Goal: Information Seeking & Learning: Learn about a topic

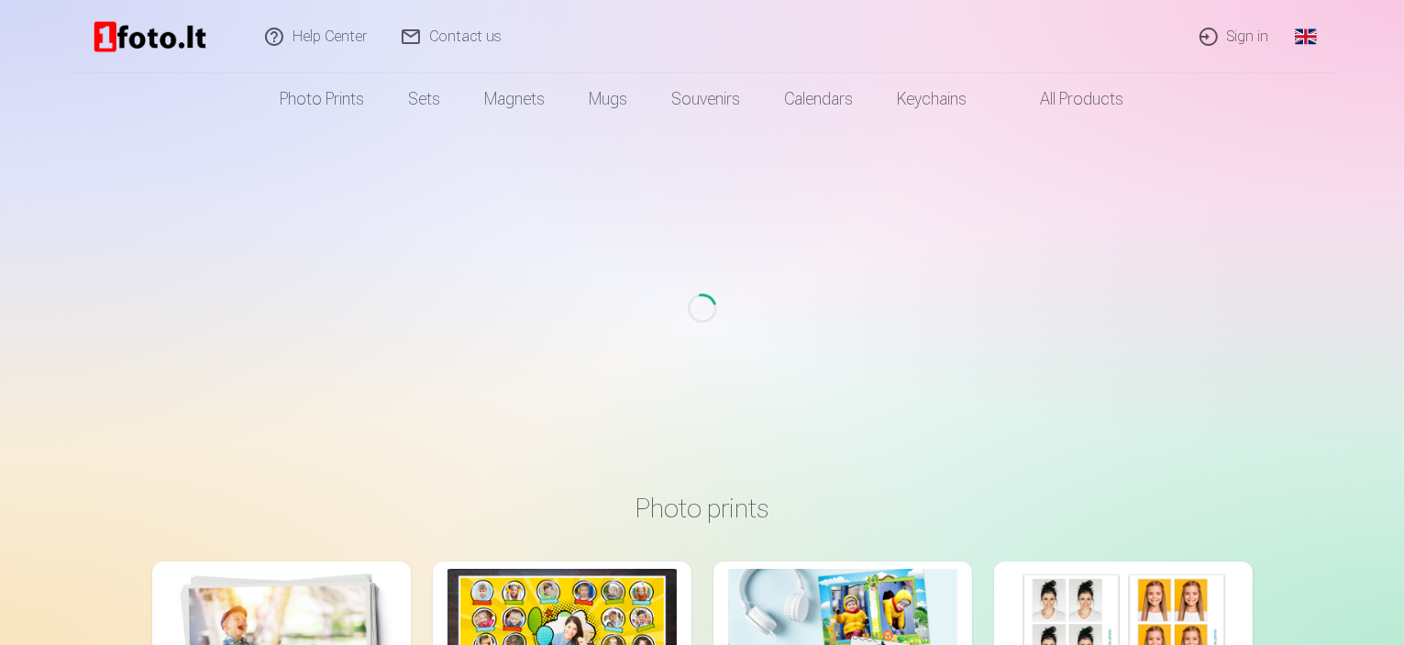
click at [462, 43] on link "Contact us" at bounding box center [452, 36] width 135 height 73
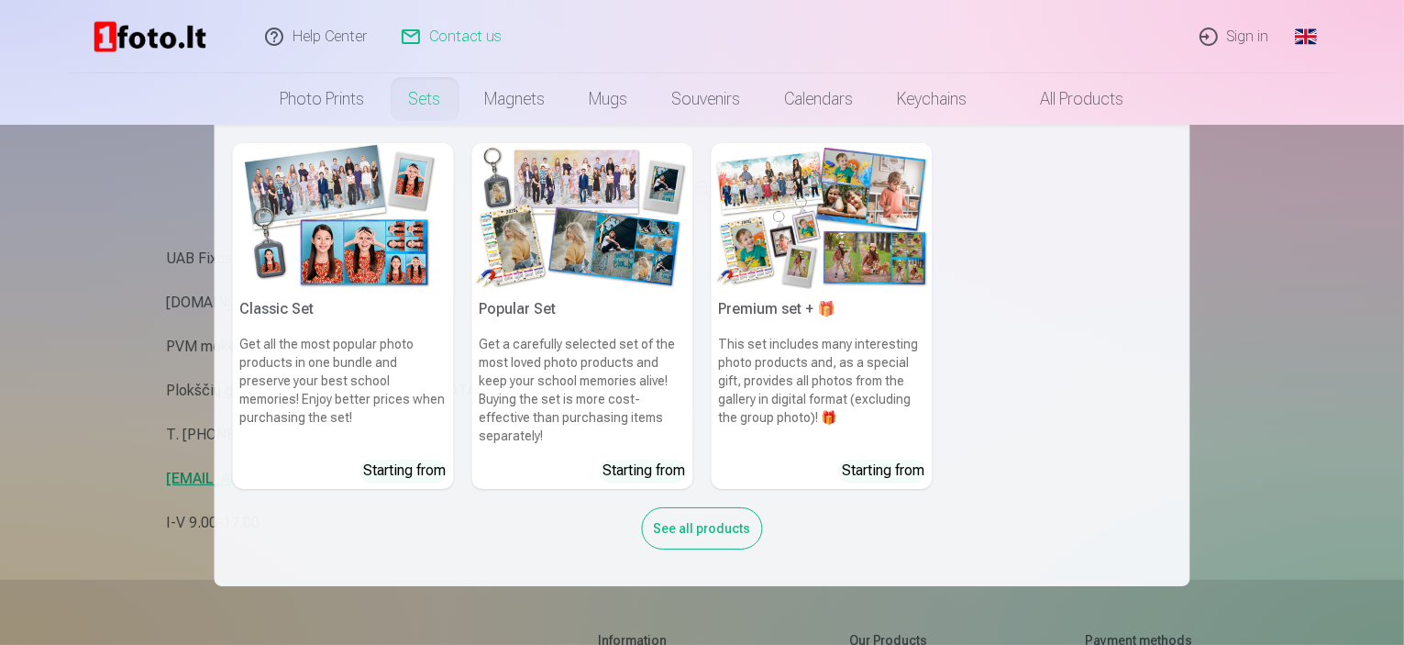
click at [661, 507] on div "See all products" at bounding box center [702, 528] width 121 height 42
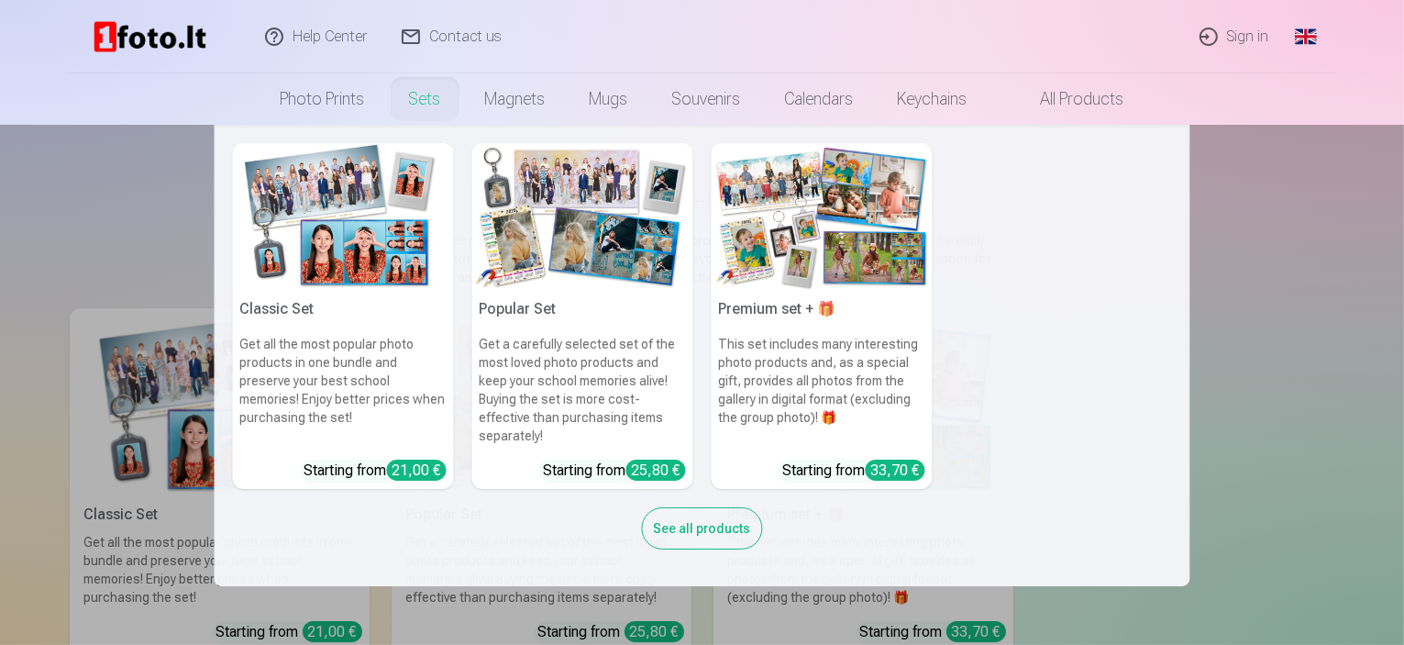
click at [408, 95] on link "Sets" at bounding box center [425, 98] width 76 height 51
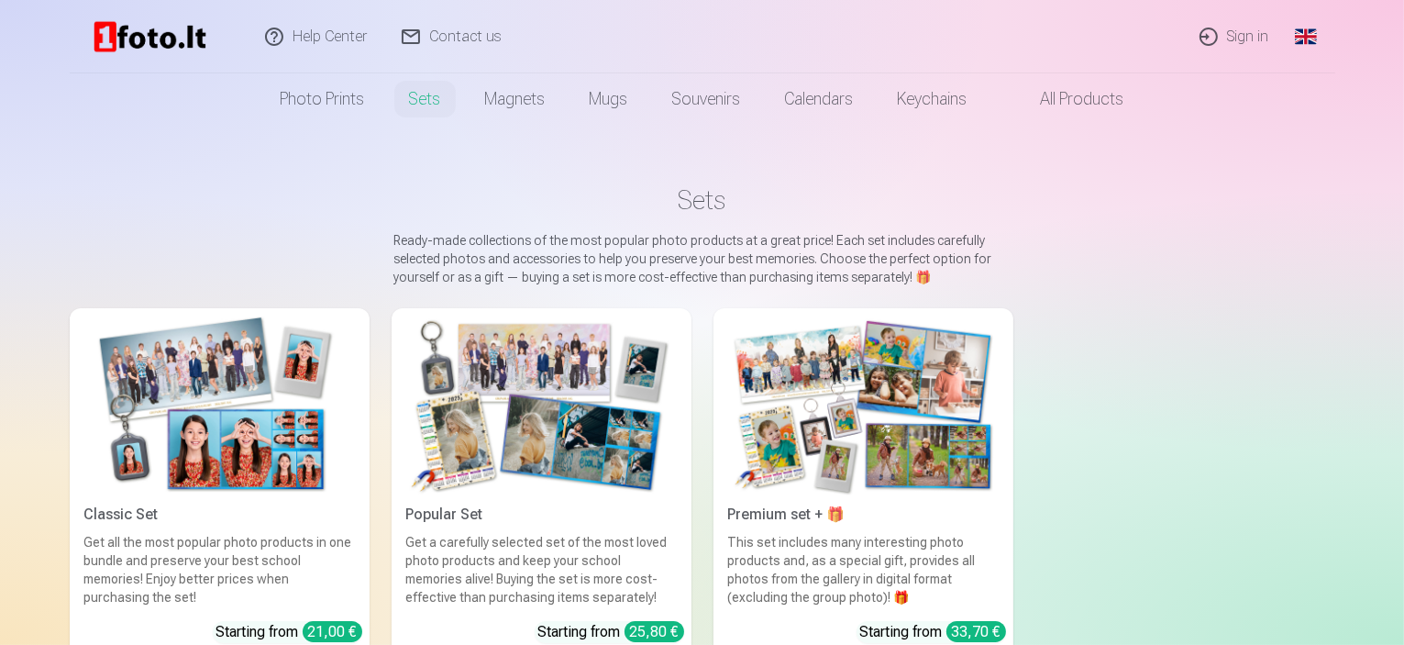
click at [423, 34] on link "Contact us" at bounding box center [452, 36] width 135 height 73
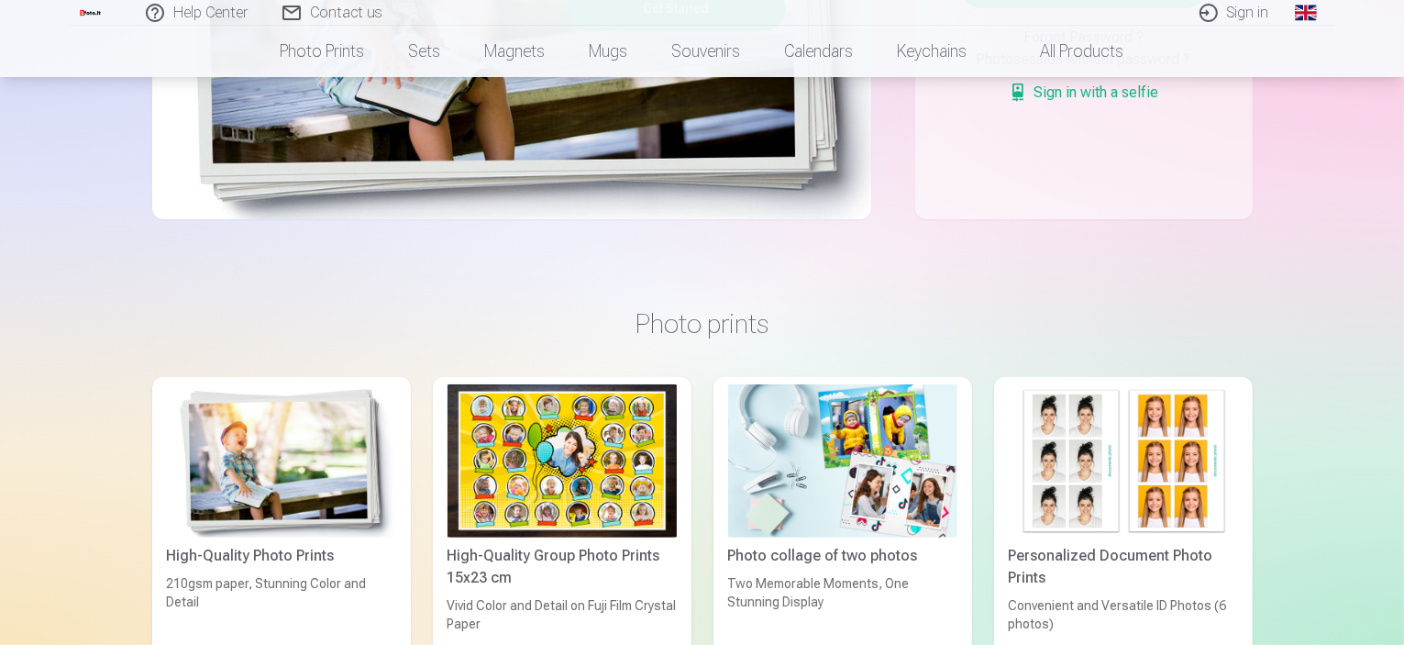
scroll to position [550, 0]
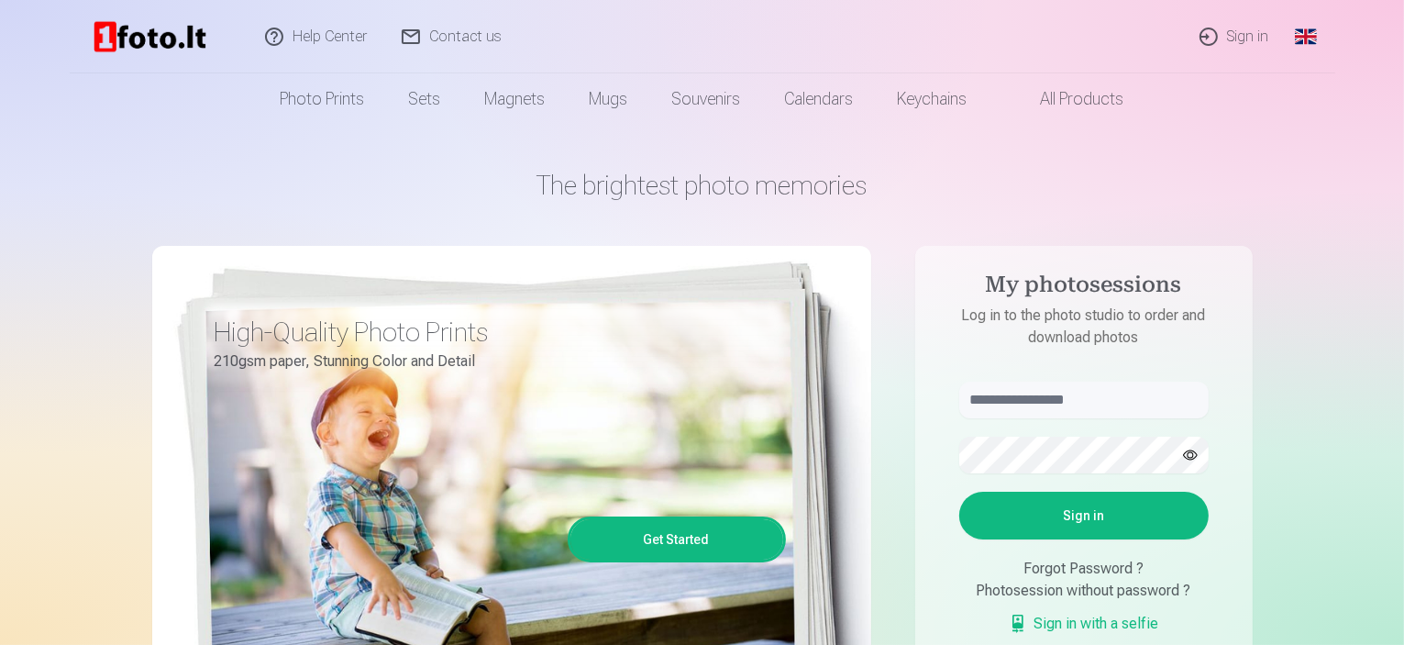
click at [1108, 98] on link "All products" at bounding box center [1067, 98] width 157 height 51
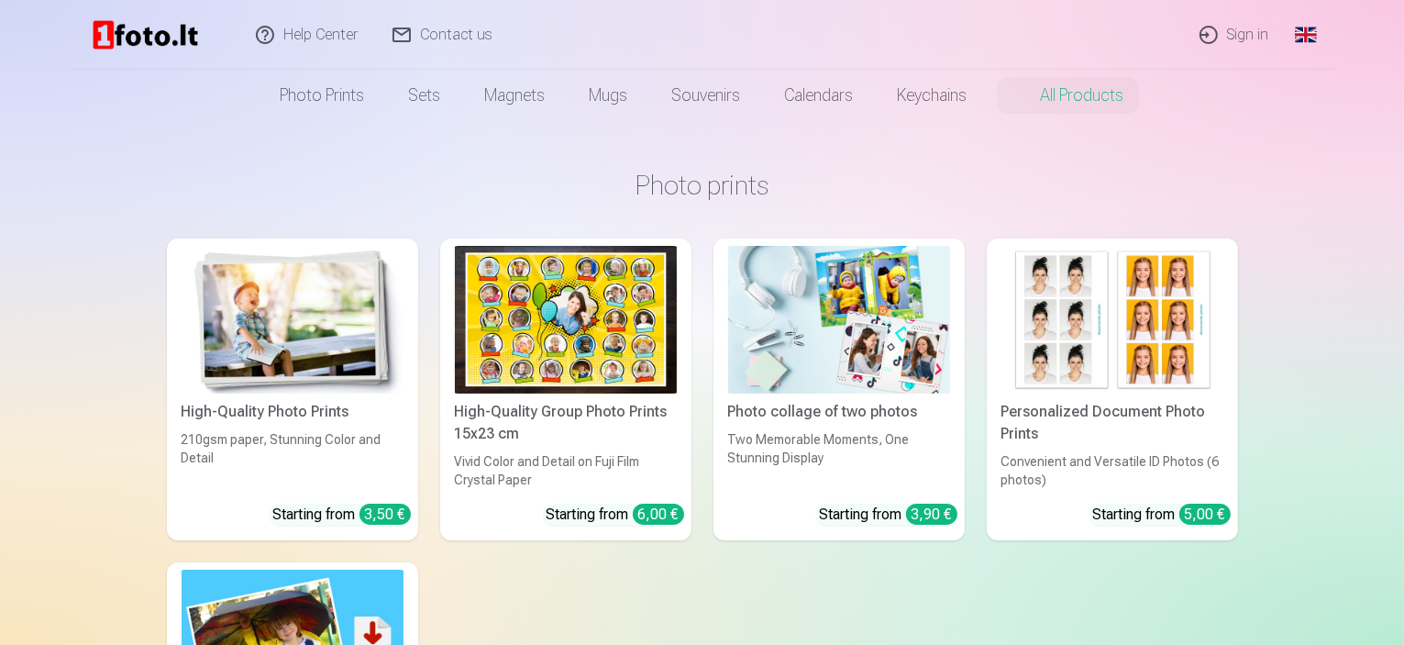
scroll to position [183, 0]
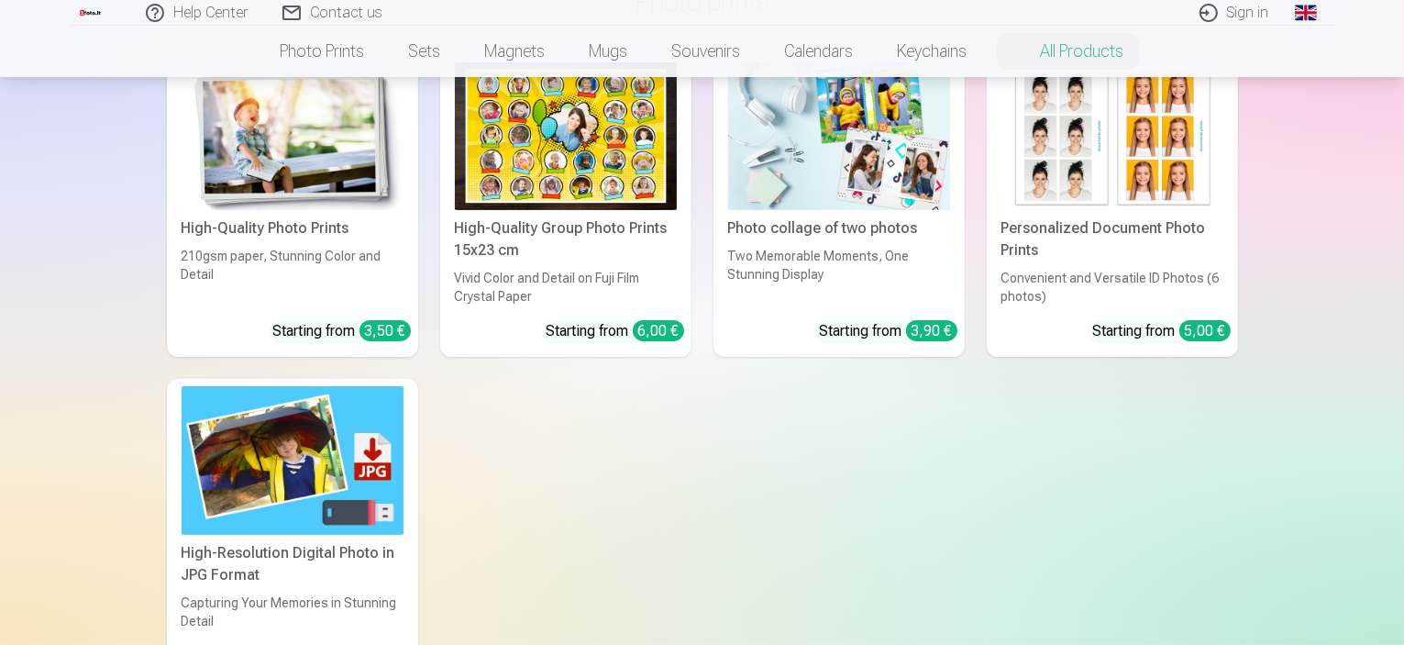
click at [331, 131] on img at bounding box center [293, 136] width 222 height 148
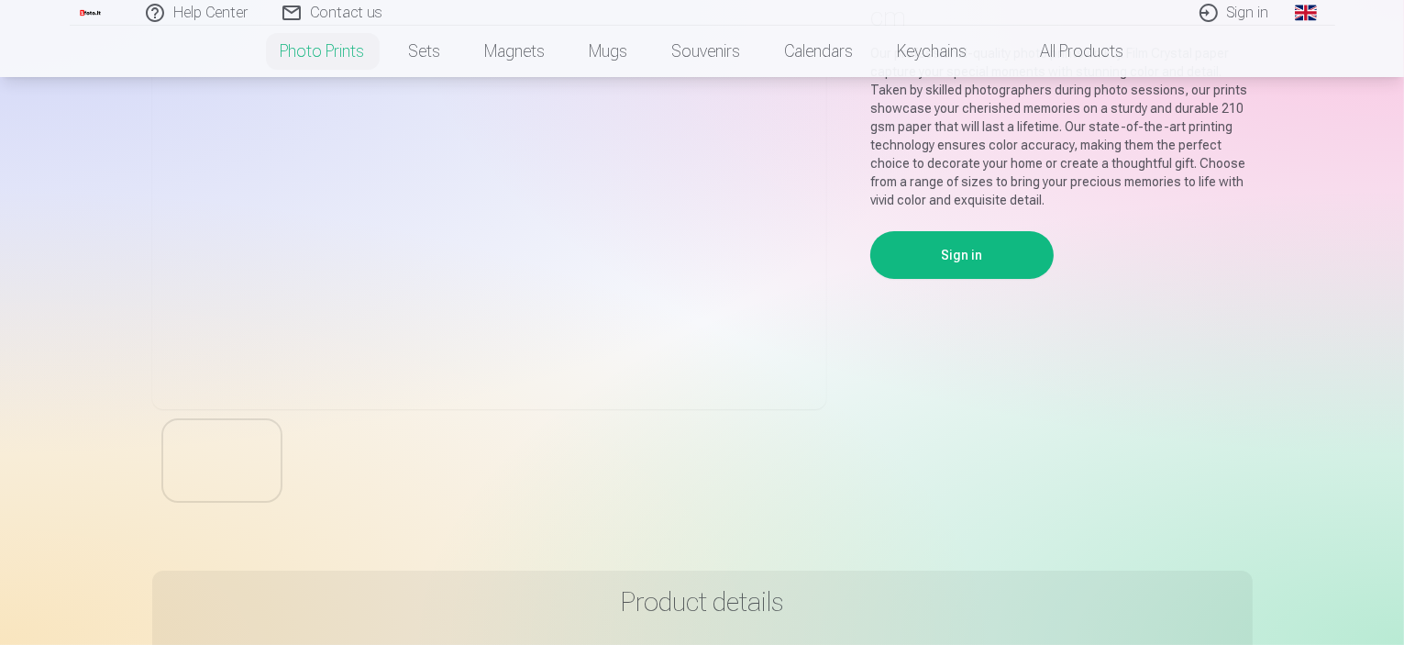
scroll to position [183, 0]
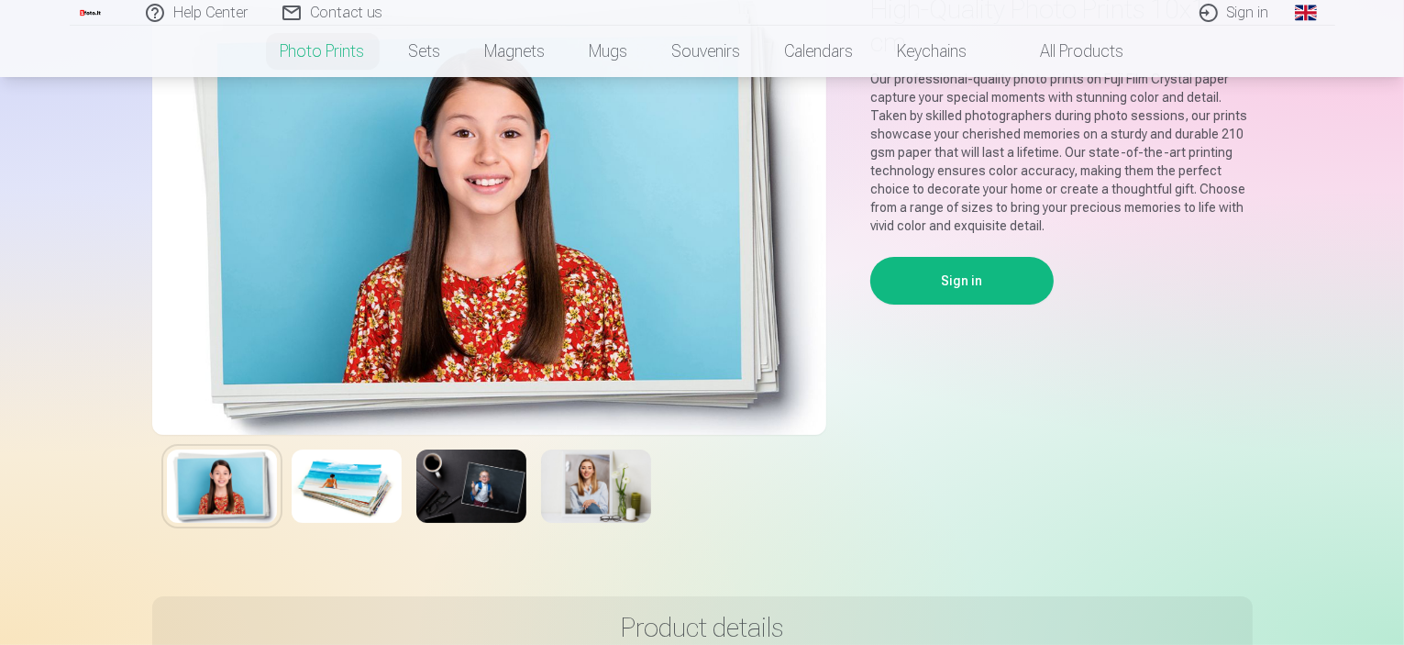
click at [314, 224] on img at bounding box center [489, 209] width 674 height 449
click at [568, 494] on img at bounding box center [596, 485] width 110 height 73
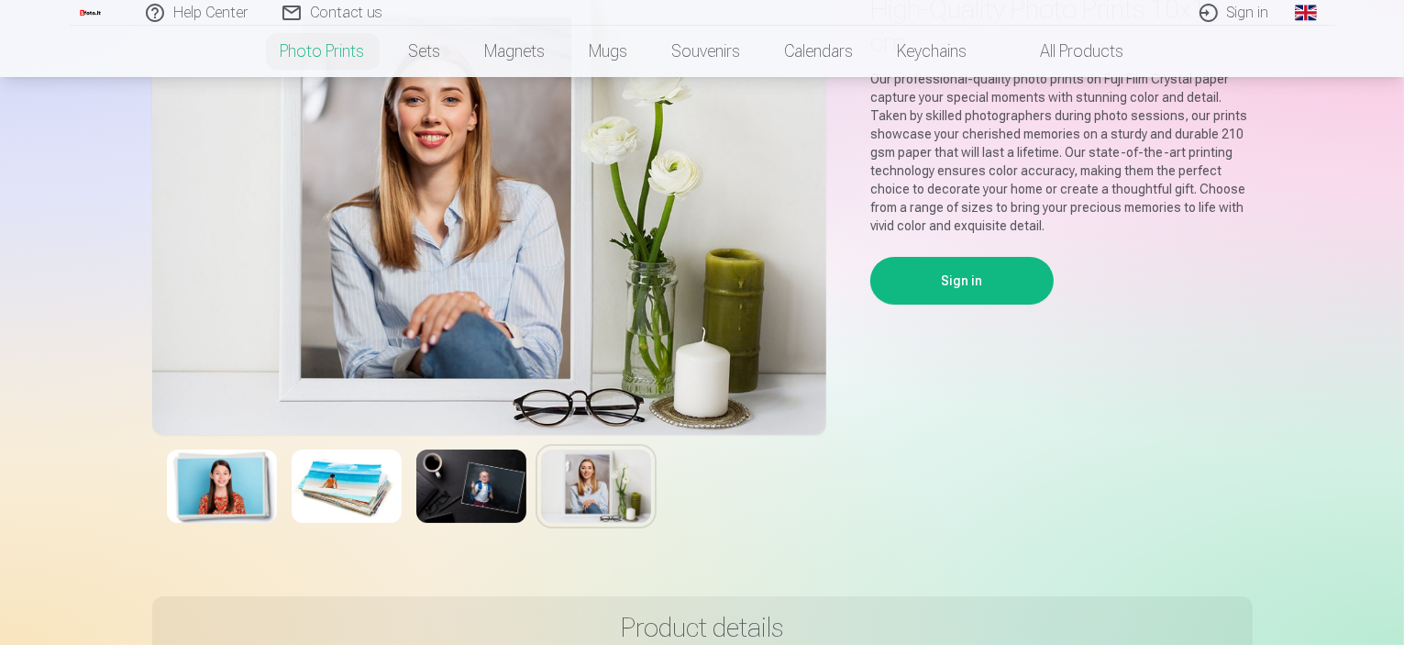
click at [512, 488] on img at bounding box center [471, 485] width 110 height 73
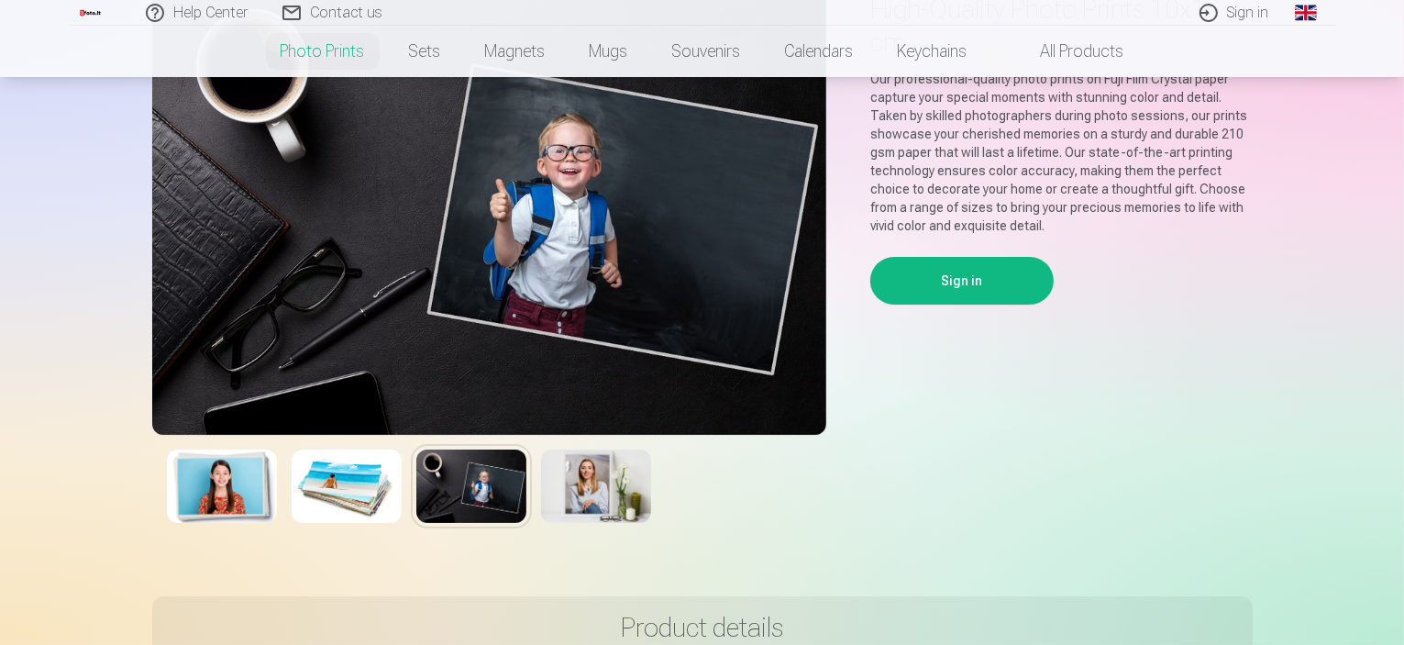
click at [370, 471] on img at bounding box center [347, 485] width 110 height 73
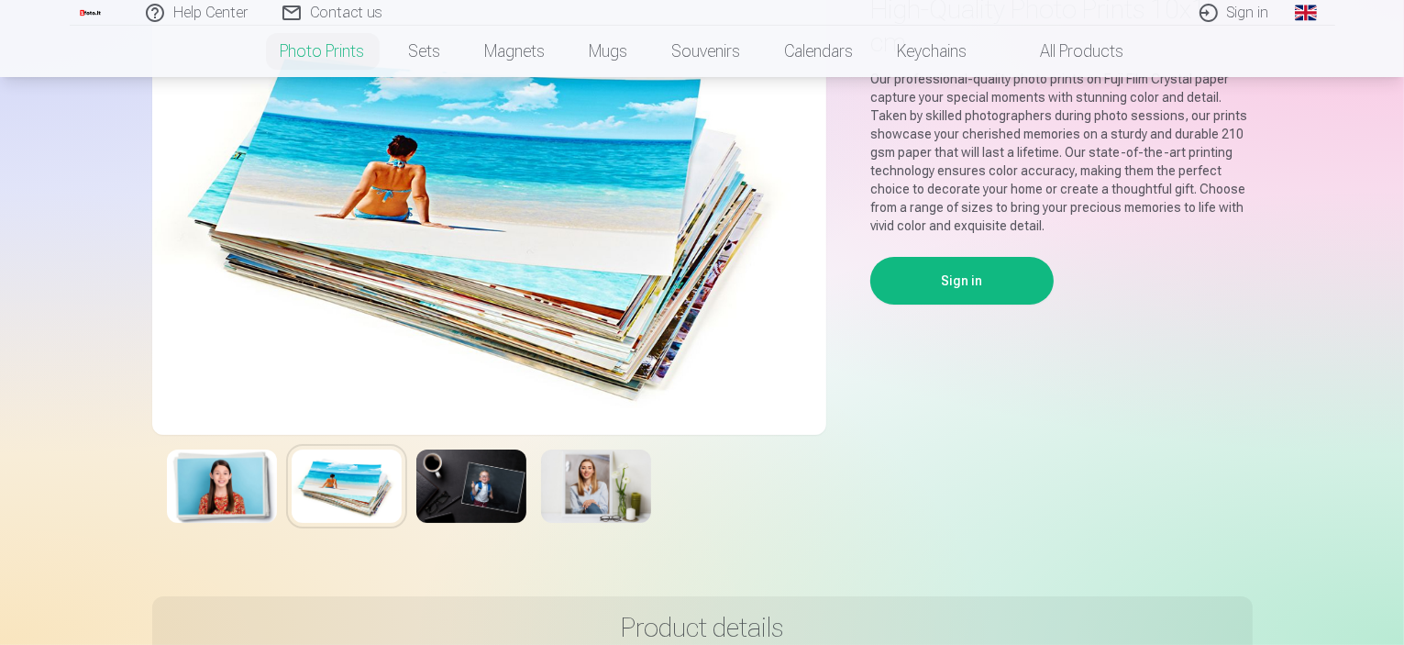
click at [249, 494] on img at bounding box center [222, 485] width 110 height 73
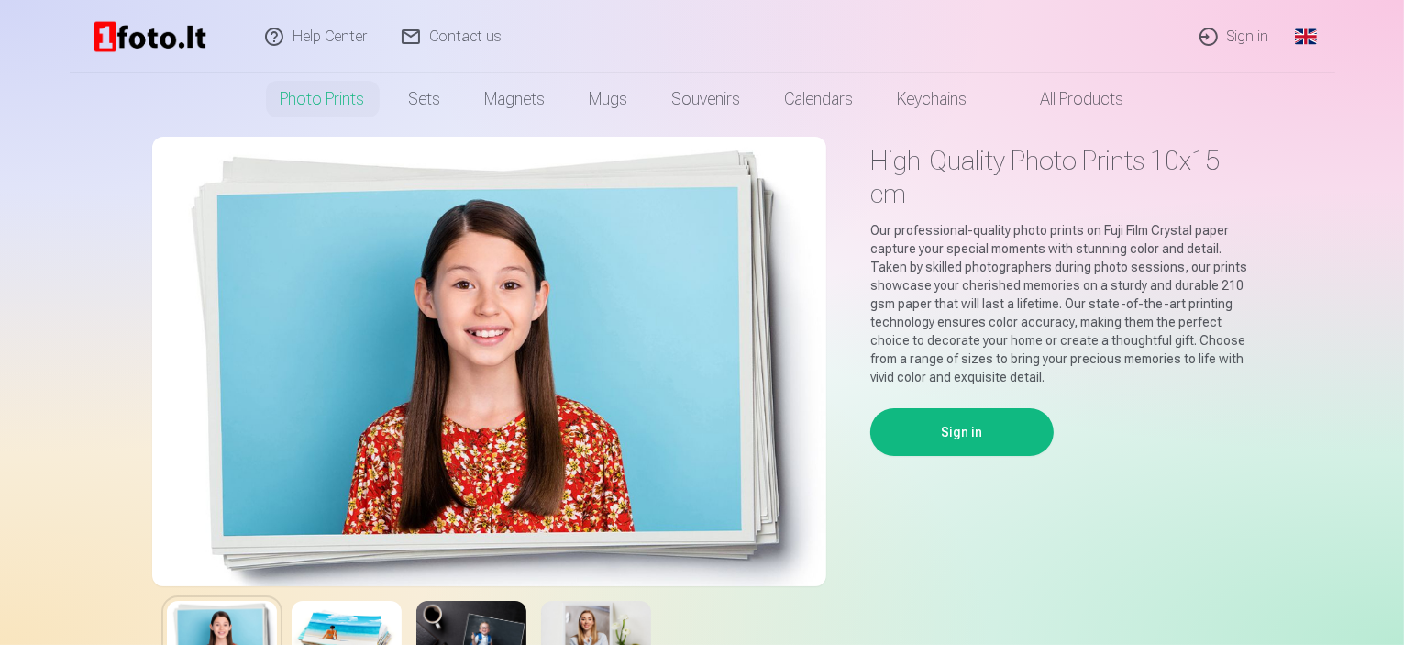
scroll to position [0, 0]
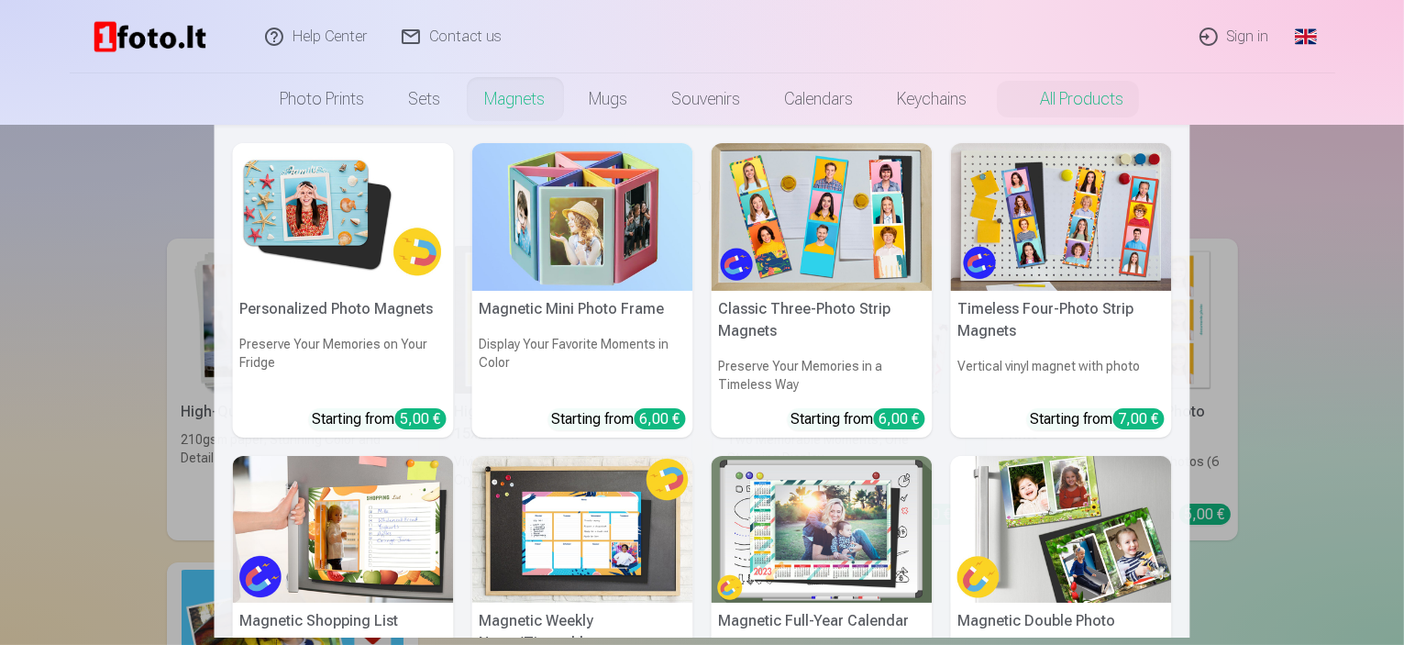
click at [518, 96] on link "Magnets" at bounding box center [515, 98] width 105 height 51
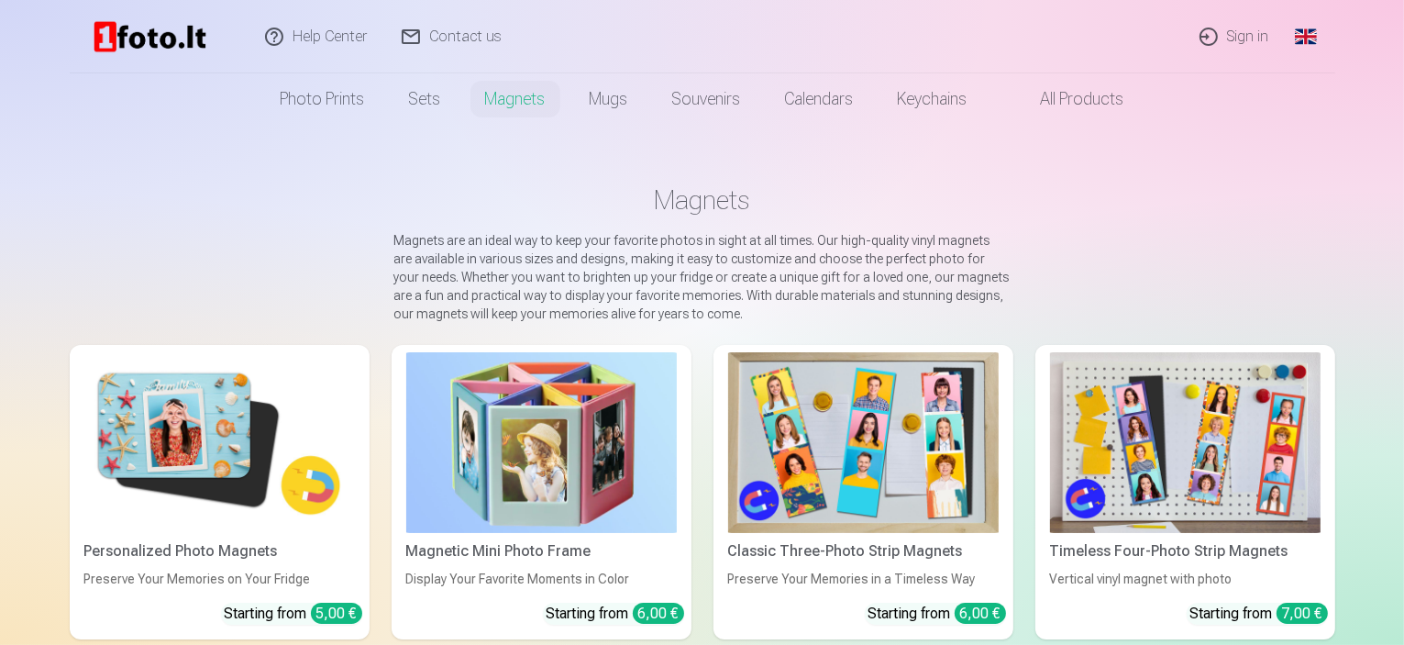
click at [696, 92] on link "Souvenirs" at bounding box center [706, 98] width 113 height 51
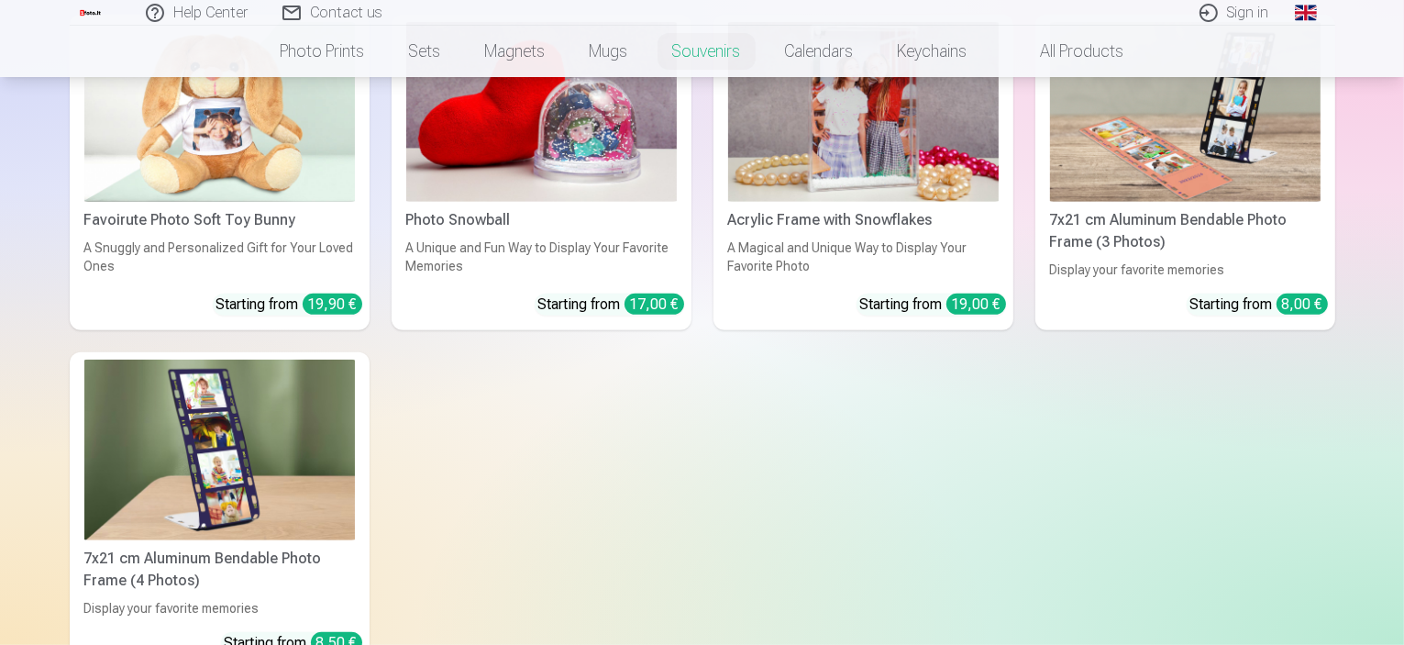
scroll to position [733, 0]
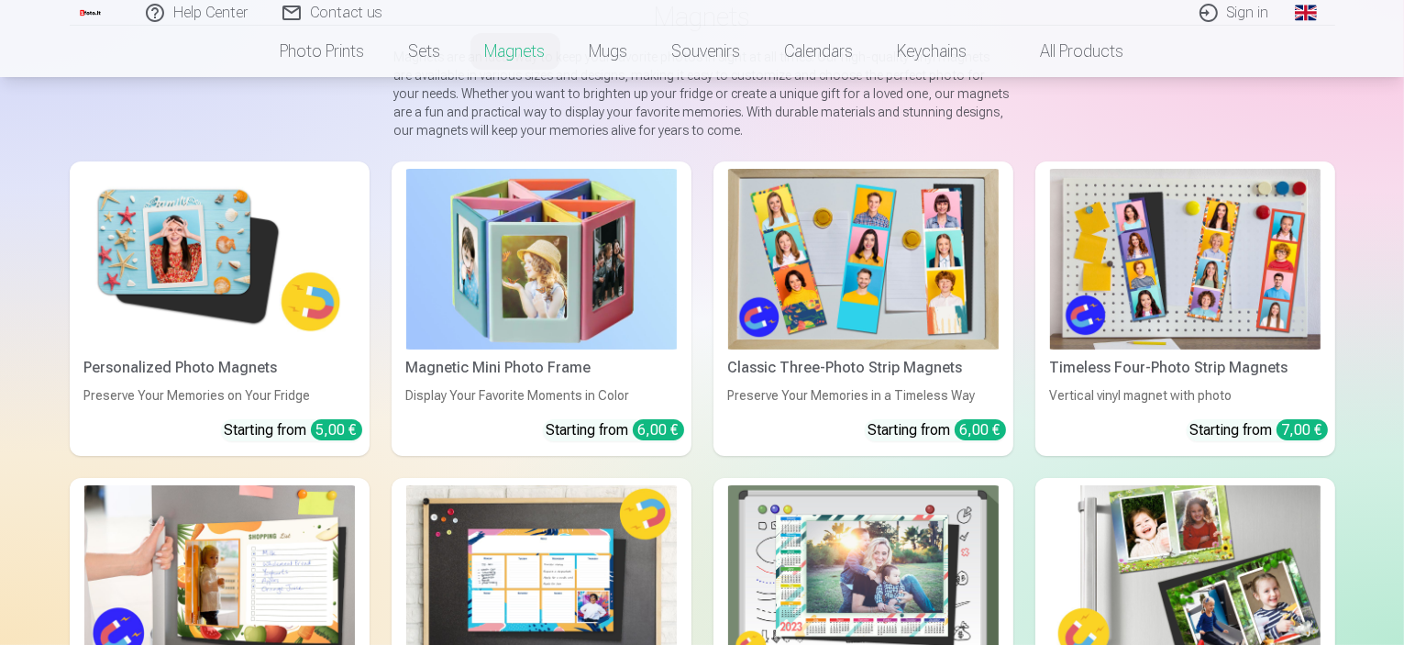
scroll to position [550, 0]
